Goal: Information Seeking & Learning: Learn about a topic

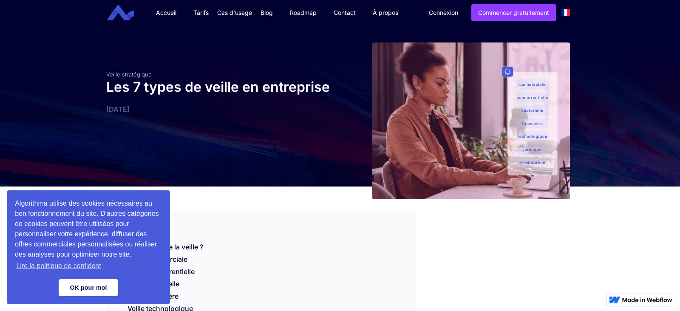
click at [104, 280] on link "OK pour moi" at bounding box center [88, 287] width 59 height 17
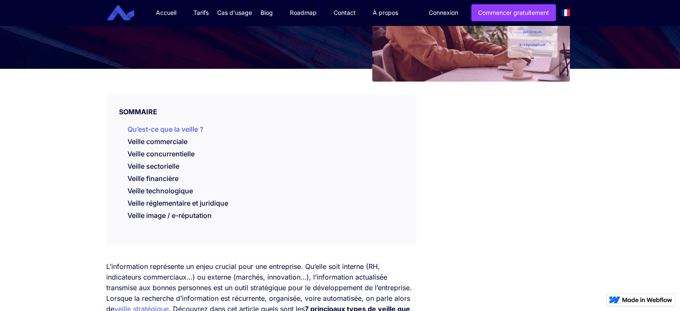
scroll to position [123, 0]
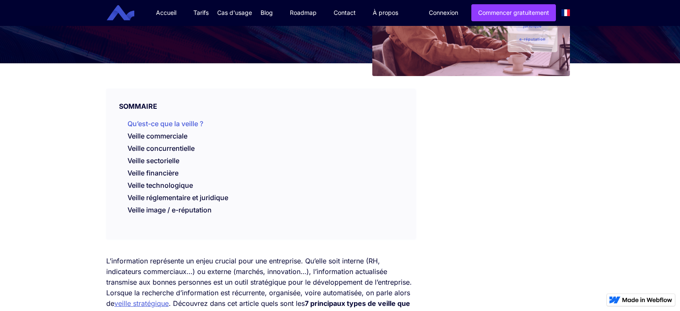
click at [172, 125] on link "Qu’est-ce que la veille ?" at bounding box center [165, 123] width 76 height 8
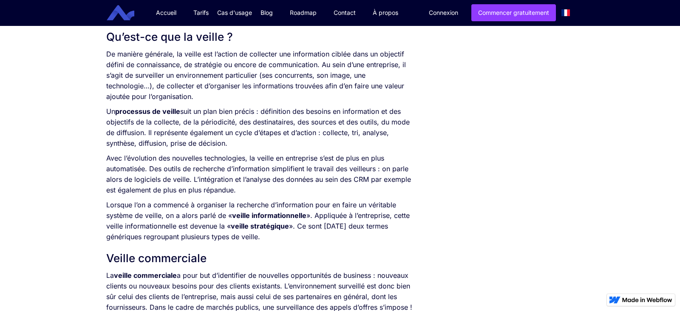
scroll to position [422, 0]
click at [172, 125] on p "Un processus de veille suit un plan bien précis : définition des besoins en inf…" at bounding box center [260, 128] width 309 height 42
click at [168, 123] on p "Un processus de veille suit un plan bien précis : définition des besoins en inf…" at bounding box center [260, 128] width 309 height 42
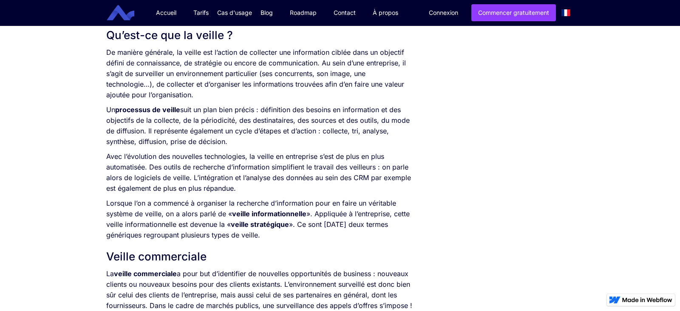
scroll to position [421, 0]
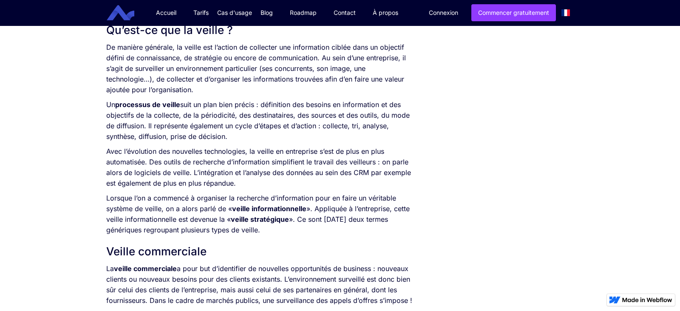
scroll to position [429, 0]
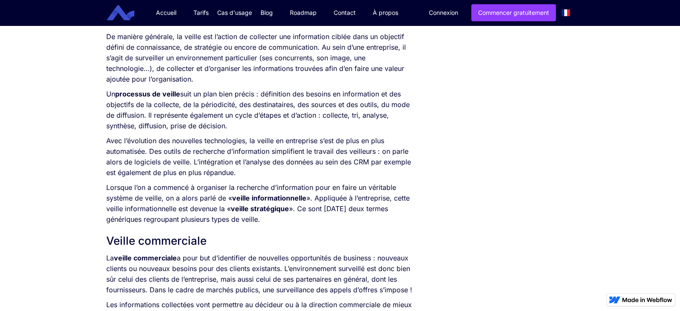
scroll to position [441, 0]
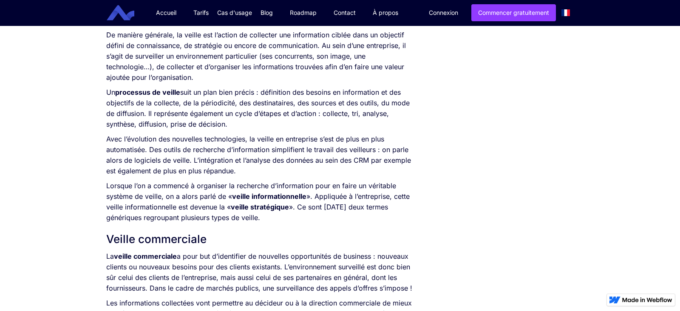
click at [365, 119] on p "Un processus de veille suit un plan bien précis : définition des besoins en inf…" at bounding box center [260, 108] width 309 height 42
